Goal: Navigation & Orientation: Find specific page/section

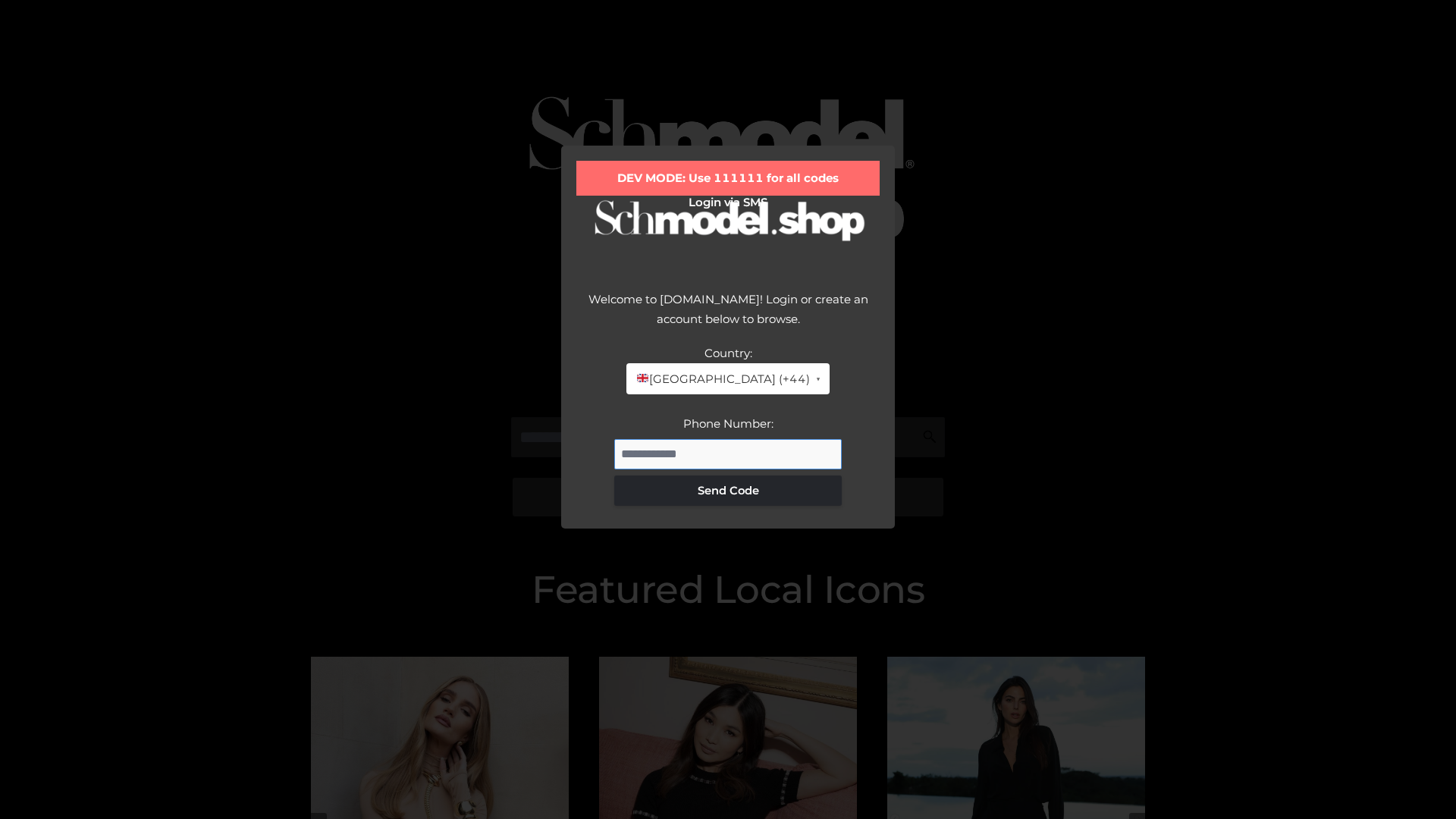
click at [728, 454] on input "Phone Number:" at bounding box center [728, 455] width 227 height 31
type input "**********"
click at [728, 490] on button "Send Code" at bounding box center [728, 491] width 227 height 31
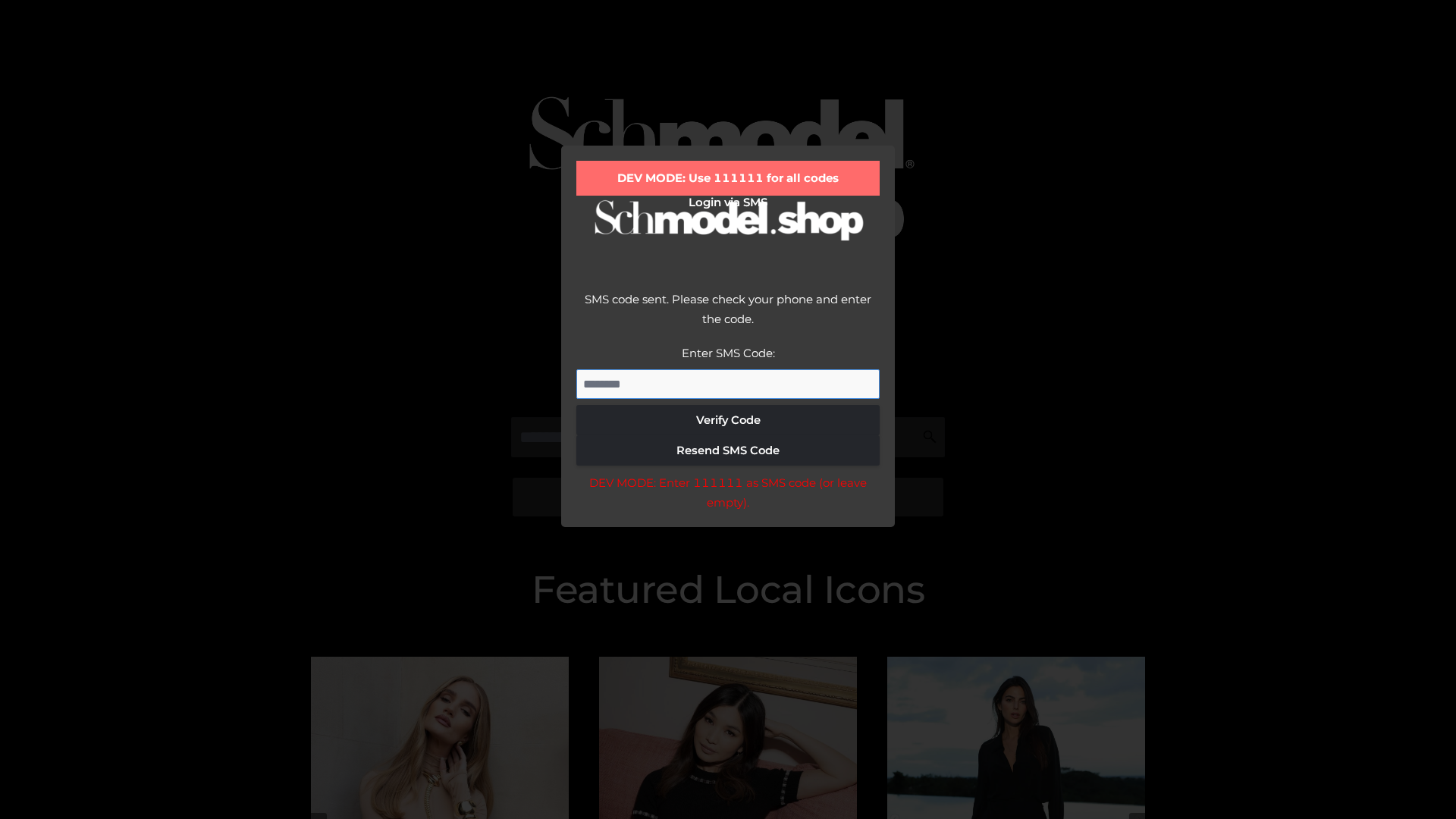
click at [728, 384] on input "Enter SMS Code:" at bounding box center [727, 385] width 303 height 31
type input "******"
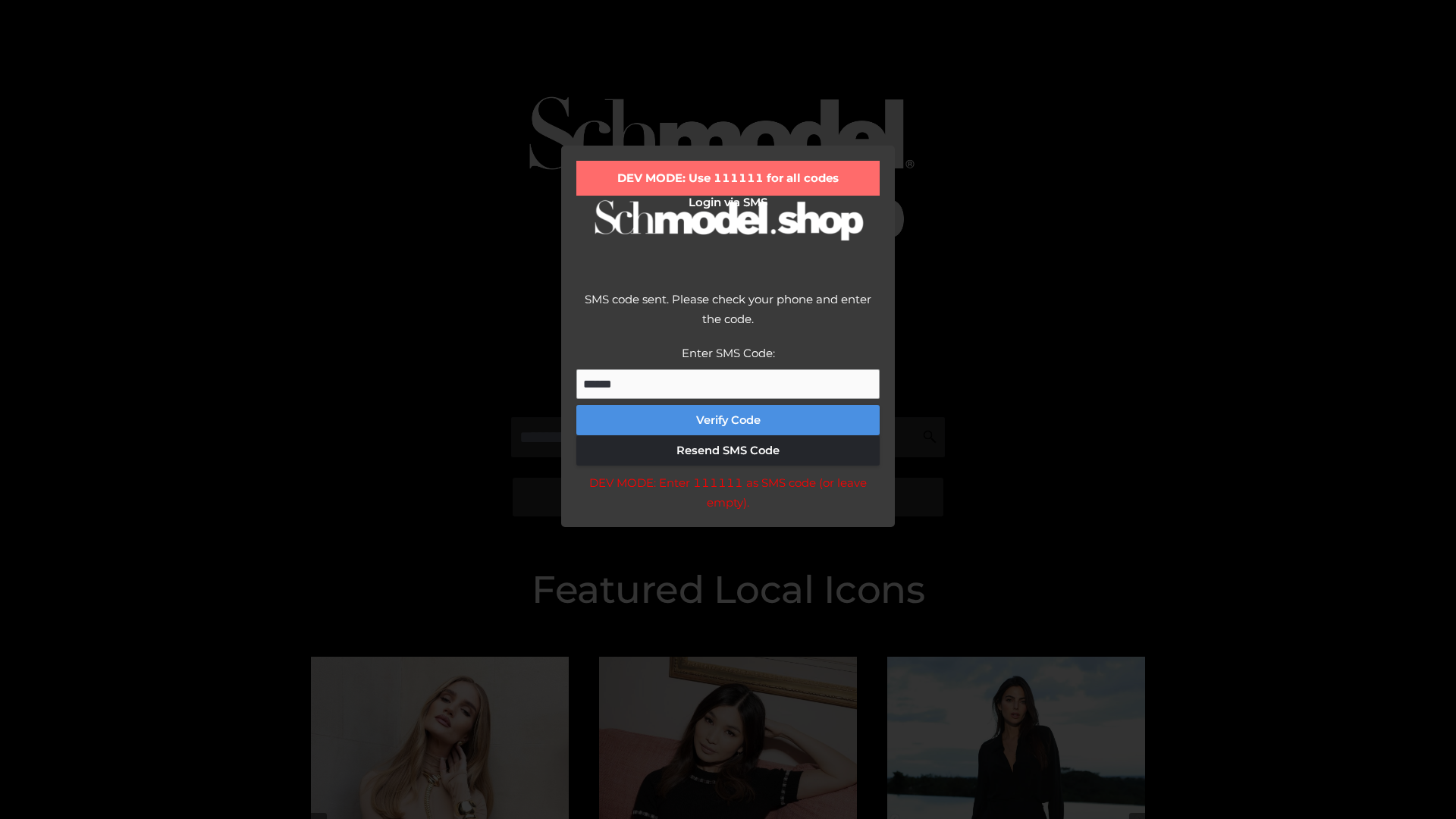
click at [728, 420] on button "Verify Code" at bounding box center [727, 420] width 303 height 31
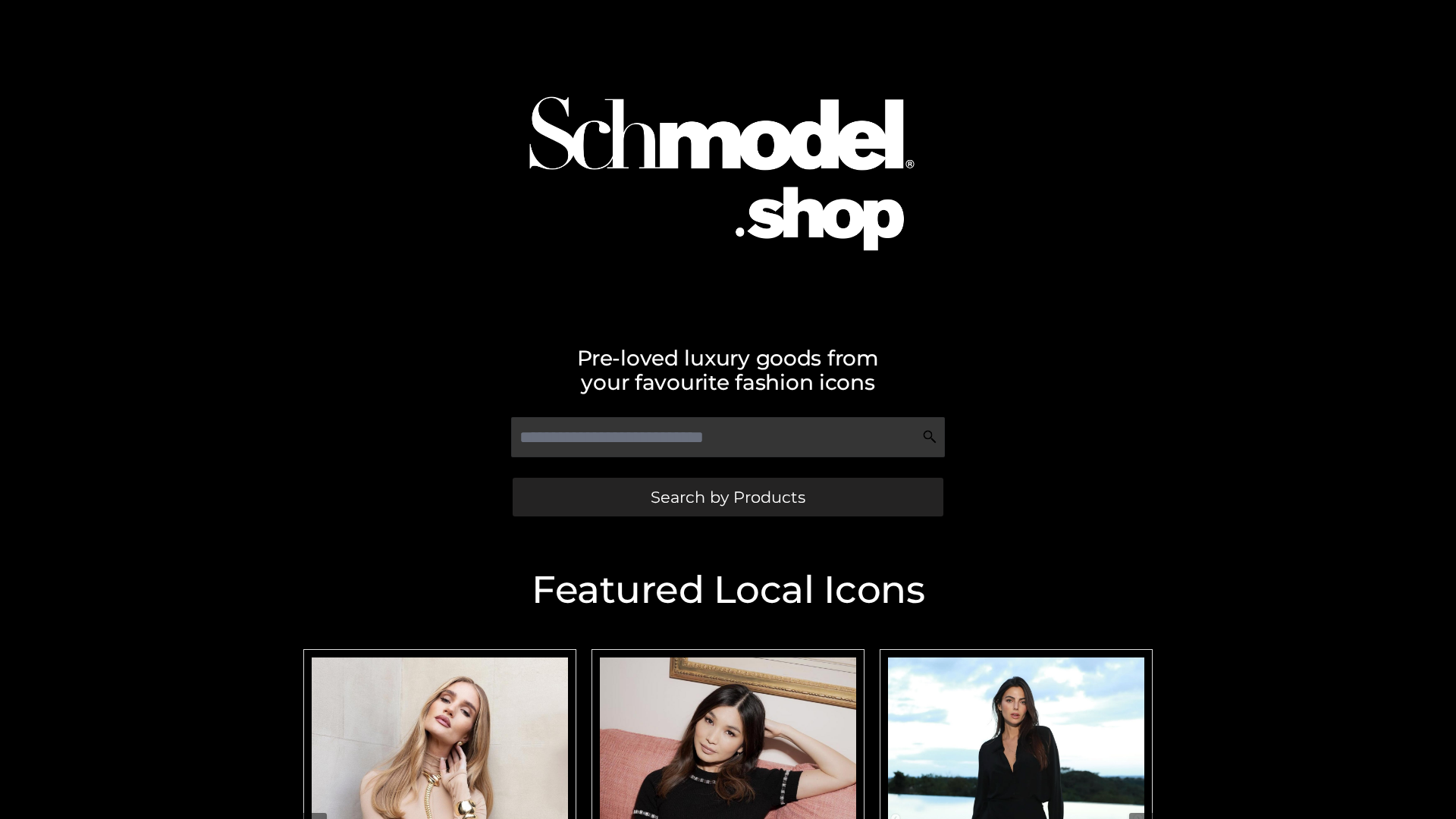
click at [727, 497] on span "Search by Products" at bounding box center [728, 497] width 155 height 16
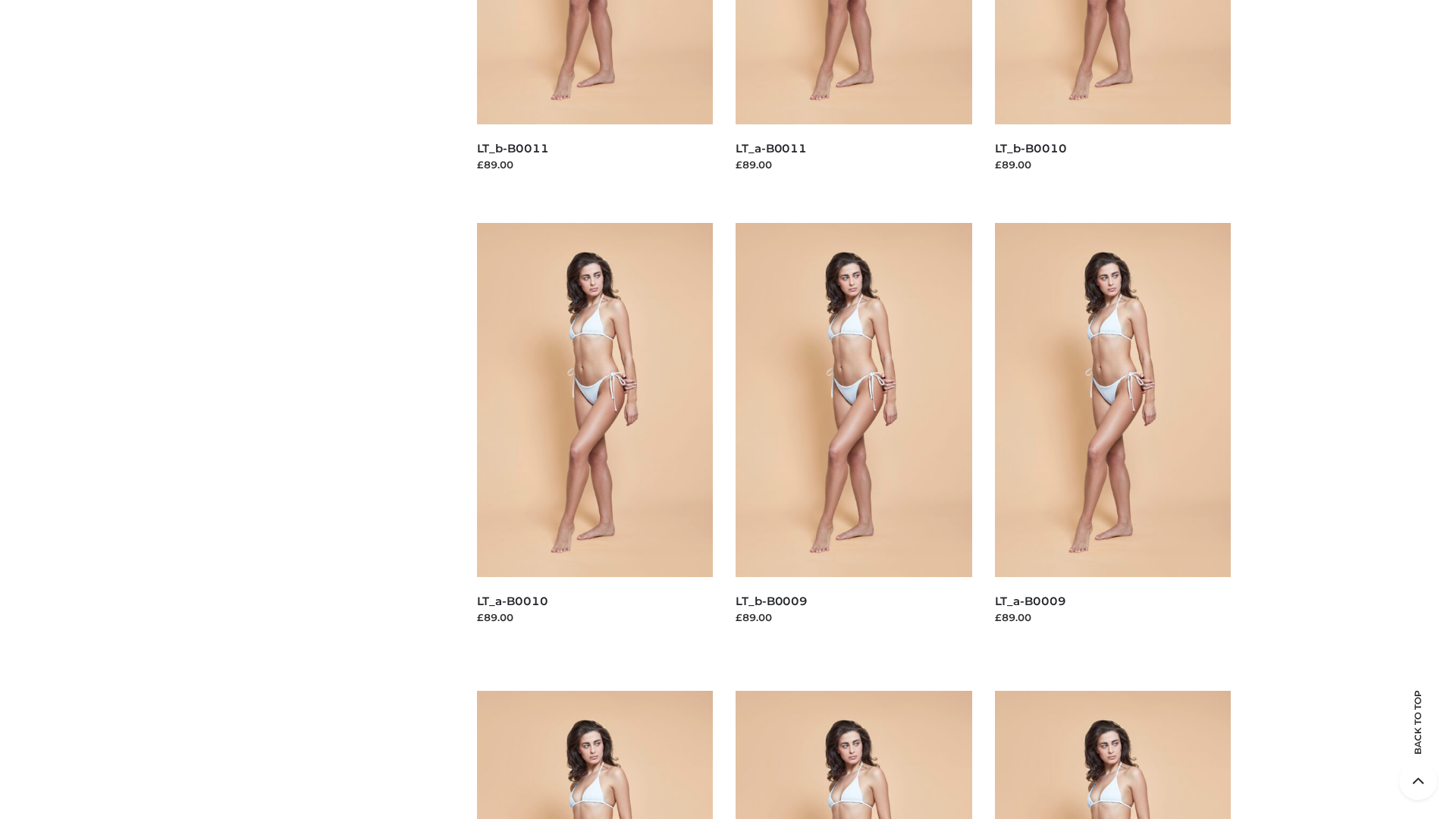
scroll to position [3998, 0]
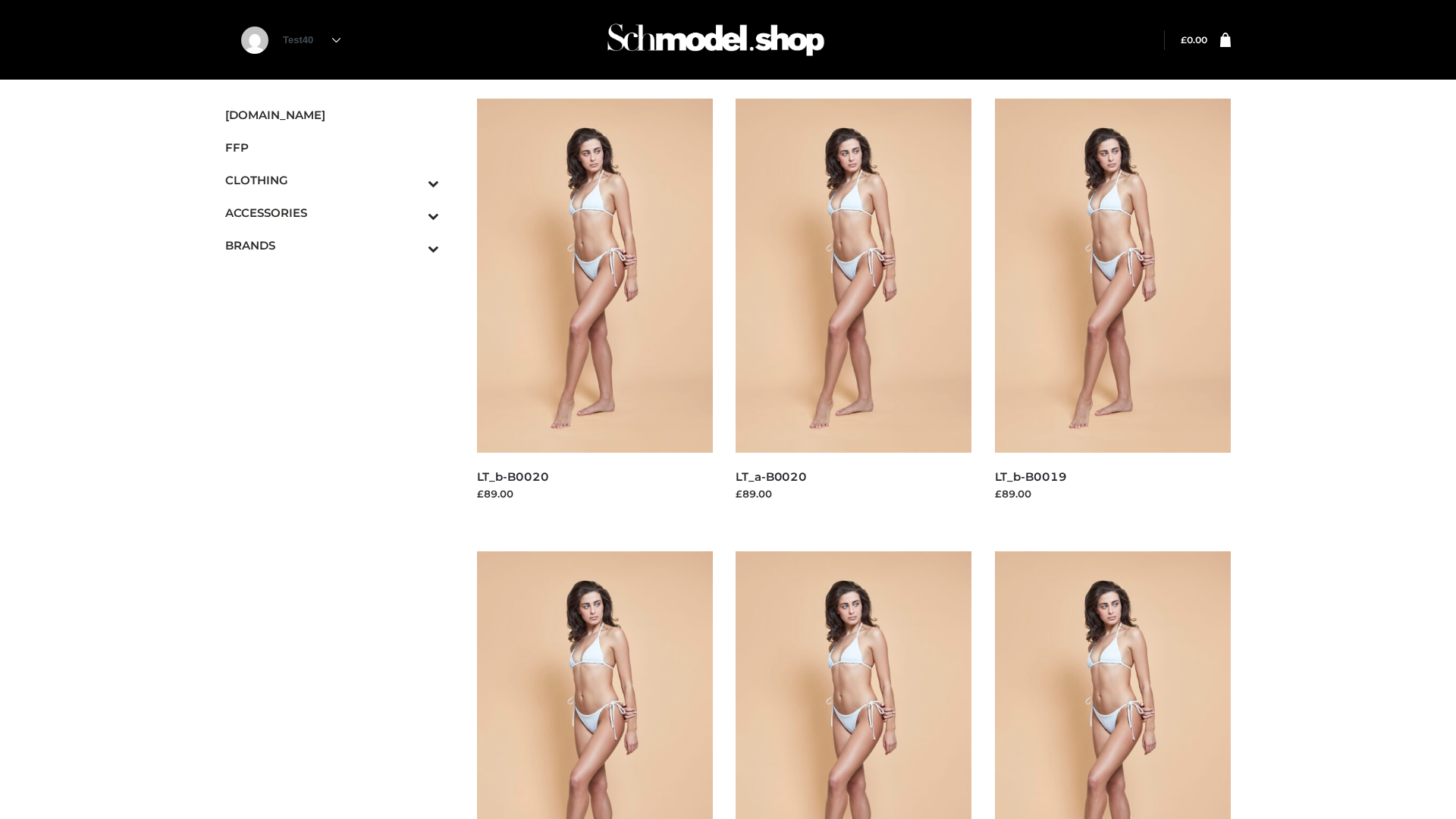
scroll to position [1235, 0]
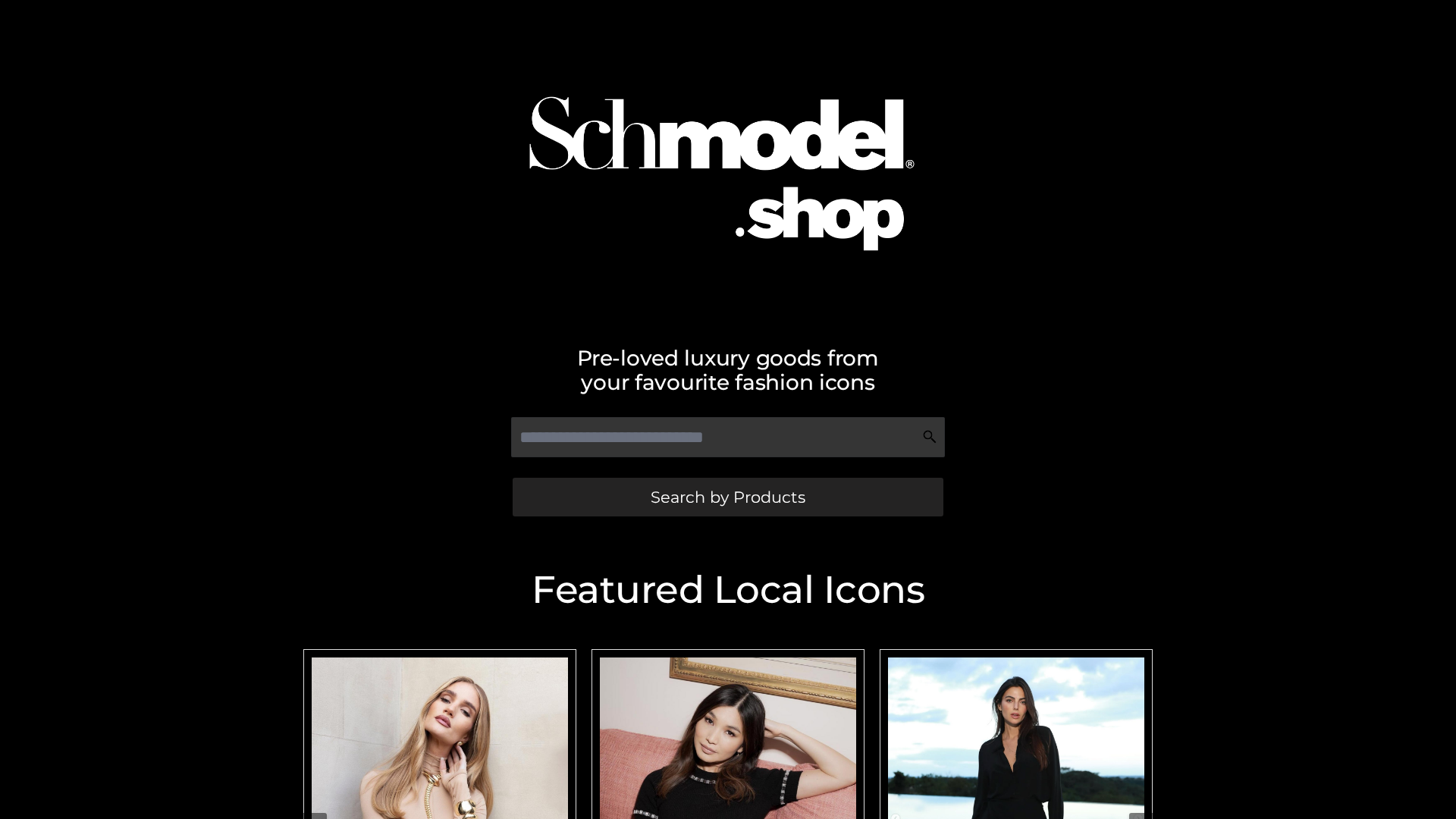
click at [727, 497] on span "Search by Products" at bounding box center [728, 497] width 155 height 16
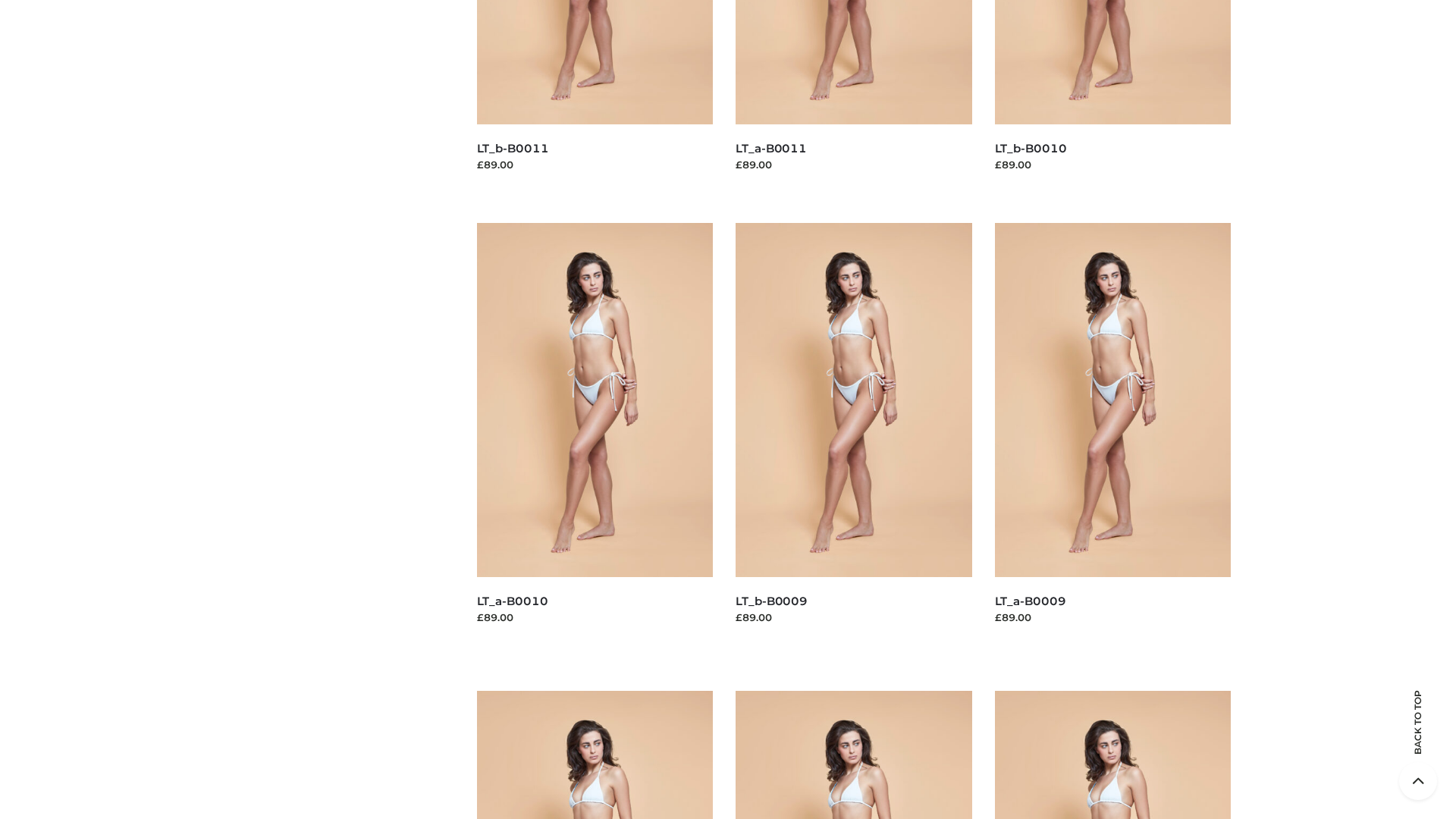
scroll to position [3998, 0]
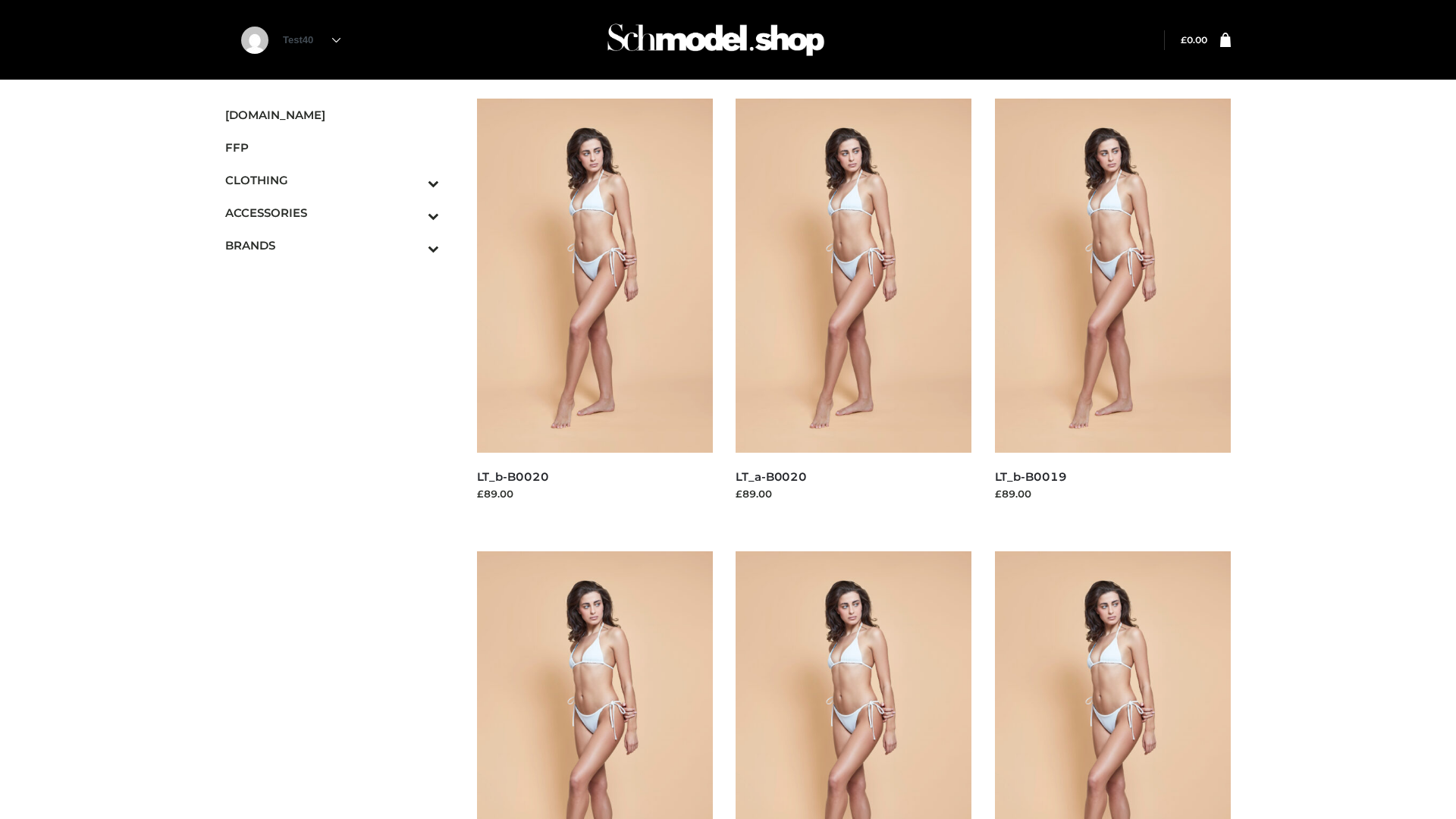
scroll to position [1235, 0]
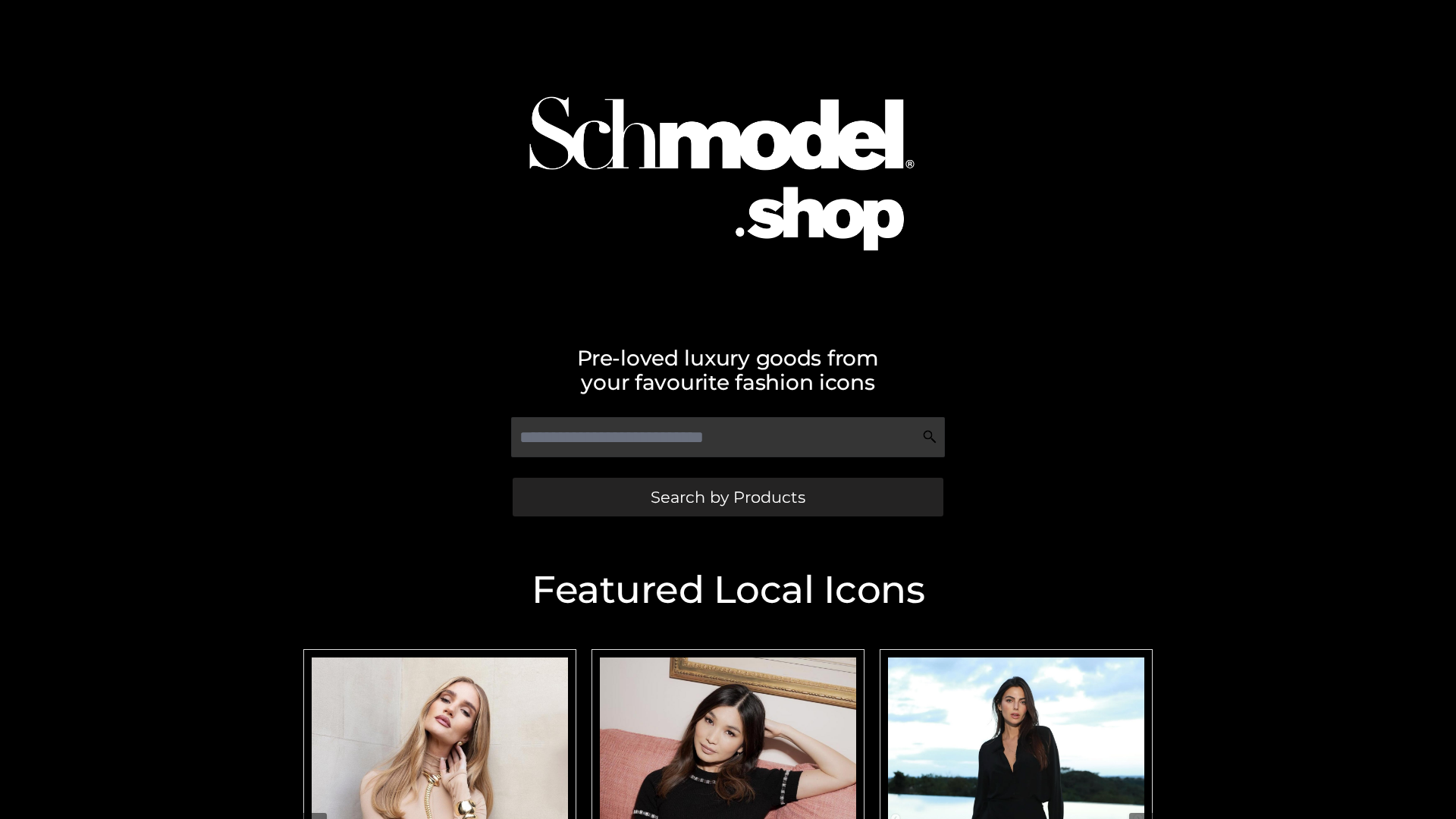
click at [727, 497] on span "Search by Products" at bounding box center [728, 497] width 155 height 16
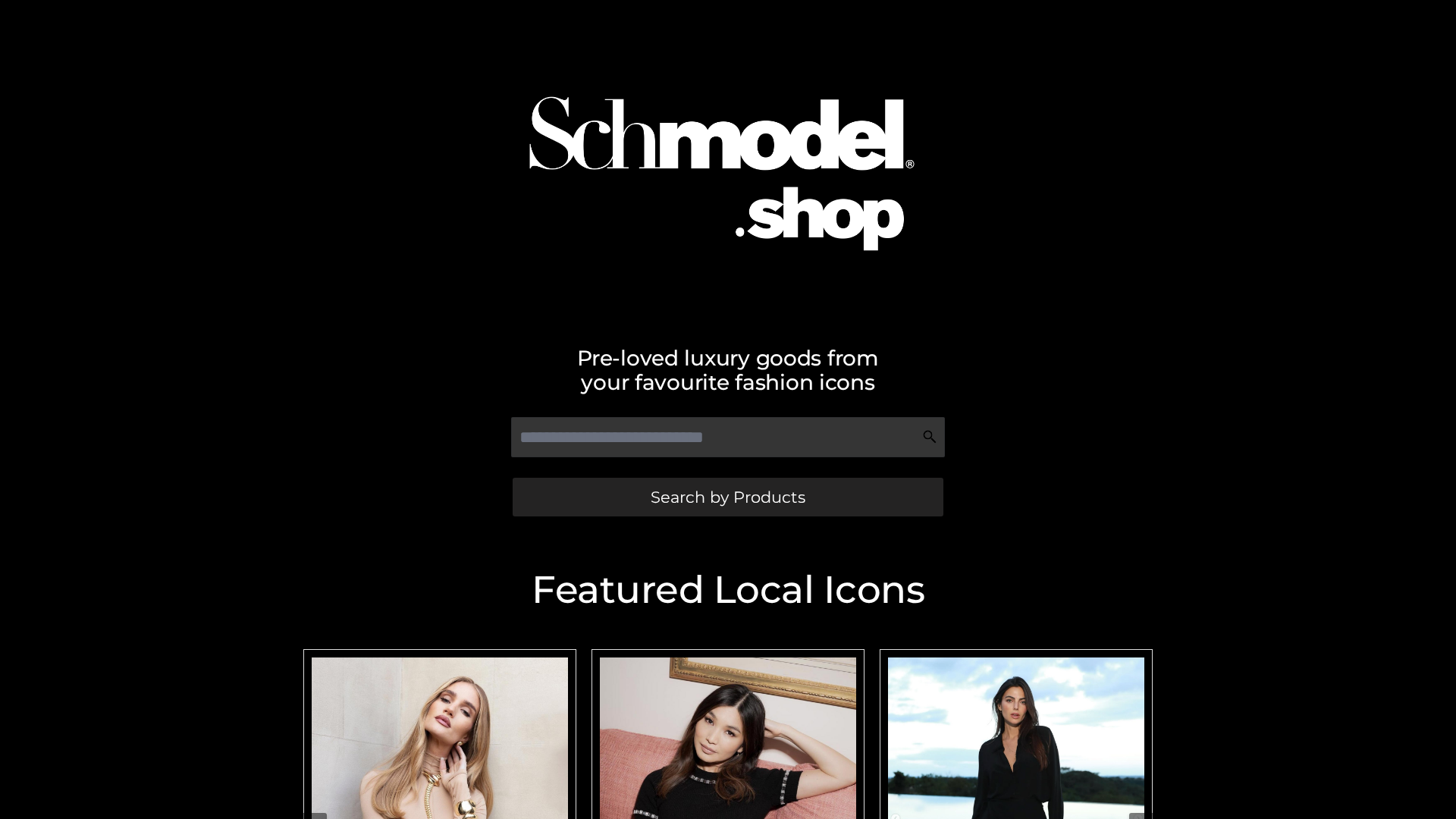
click at [727, 497] on span "Search by Products" at bounding box center [728, 497] width 155 height 16
